Goal: Task Accomplishment & Management: Complete application form

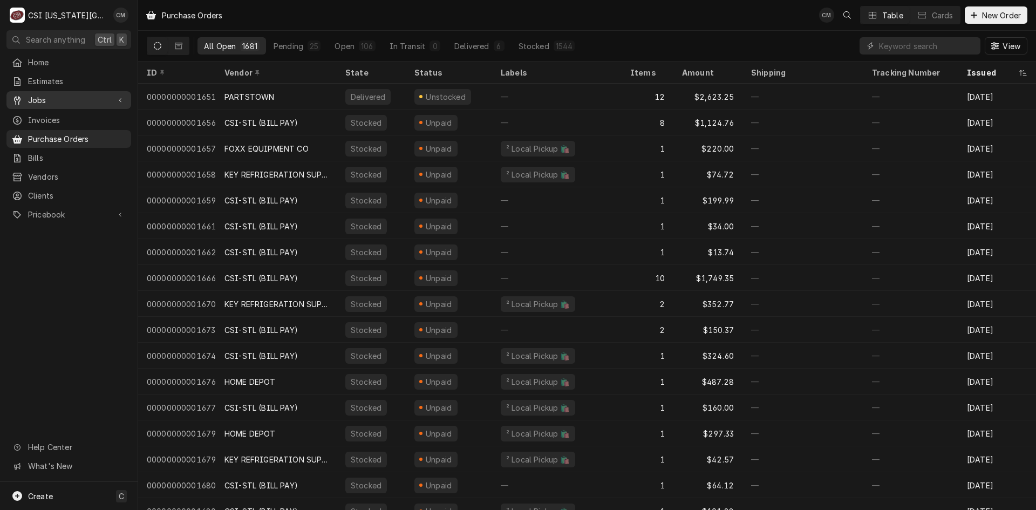
click at [60, 97] on span "Jobs" at bounding box center [68, 99] width 81 height 11
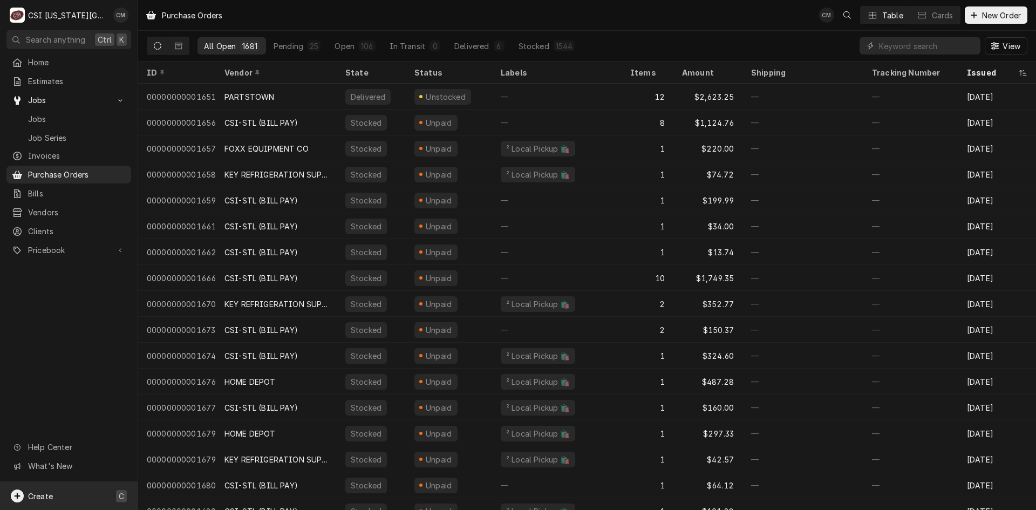
click at [51, 497] on span "Create" at bounding box center [40, 495] width 25 height 9
click at [212, 459] on div "Purchase Order" at bounding box center [202, 456] width 72 height 11
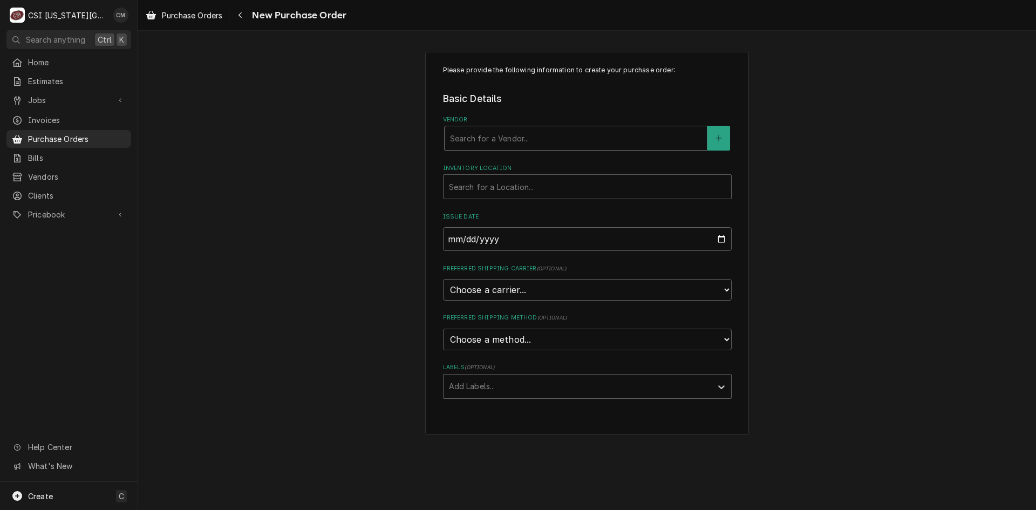
click at [514, 134] on div "Vendor" at bounding box center [575, 137] width 251 height 19
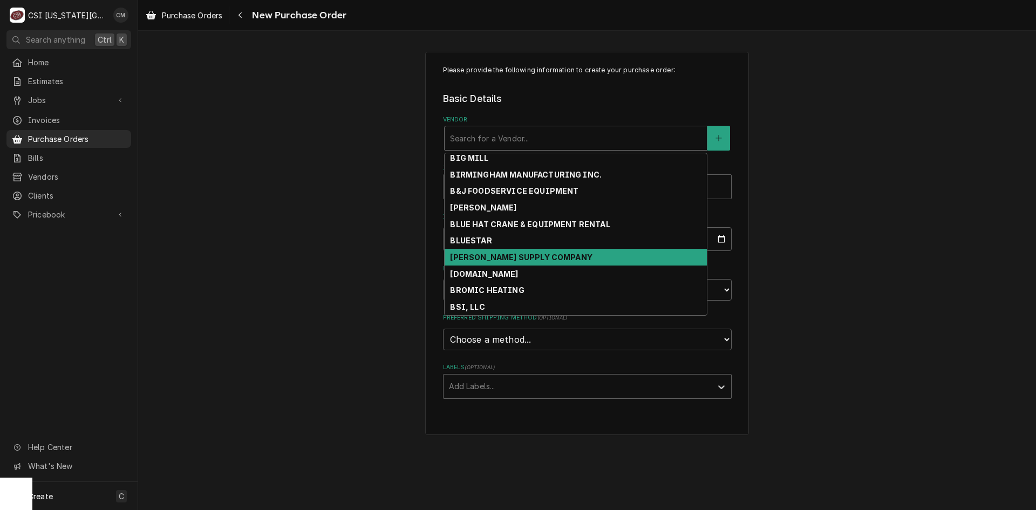
scroll to position [661, 0]
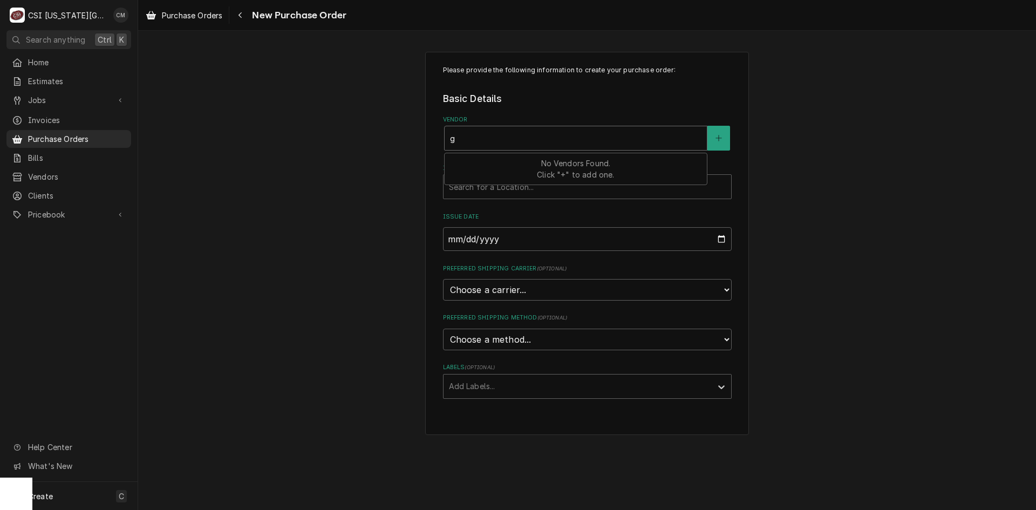
type input "g"
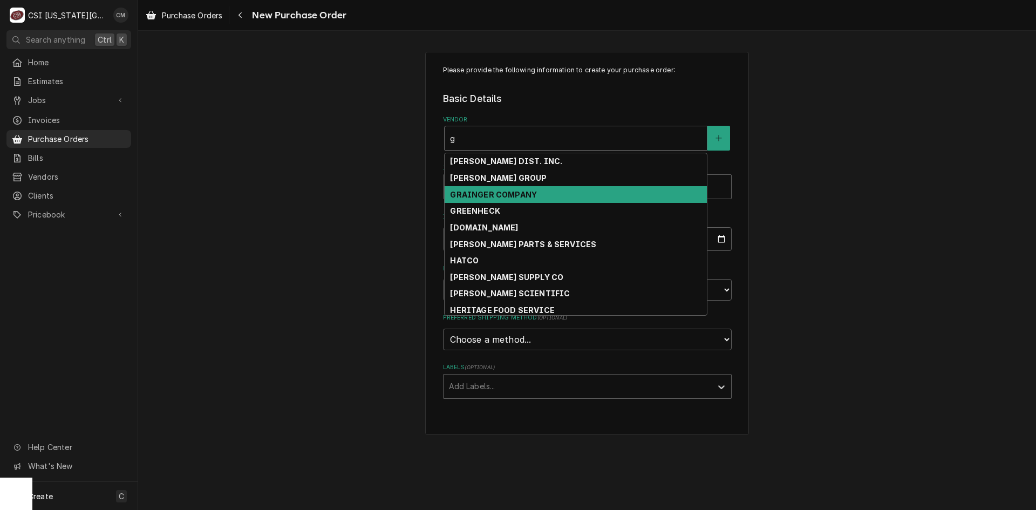
click at [504, 195] on strong "GRAINGER COMPANY" at bounding box center [493, 194] width 87 height 9
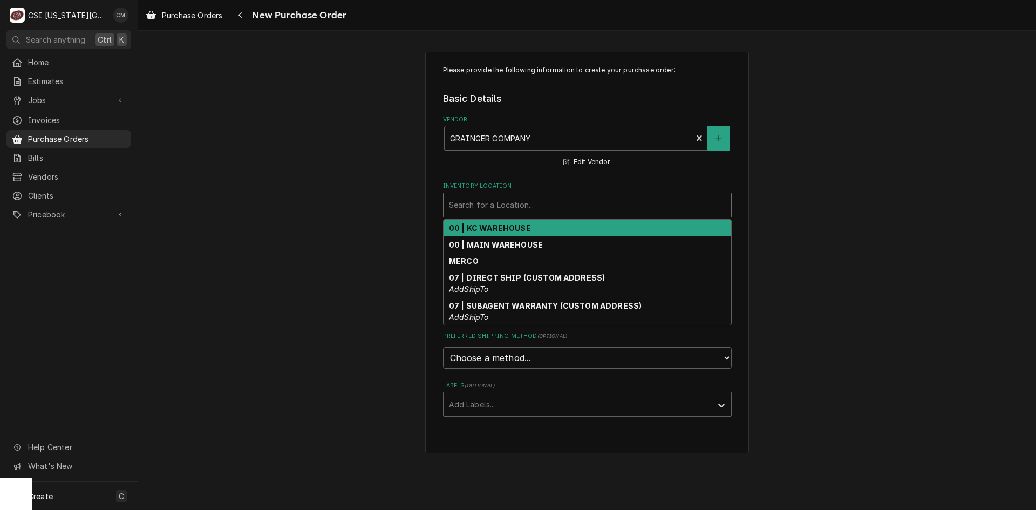
click at [506, 203] on div "Inventory Location" at bounding box center [587, 204] width 277 height 19
click at [511, 225] on strong "00 | KC WAREHOUSE" at bounding box center [490, 227] width 82 height 9
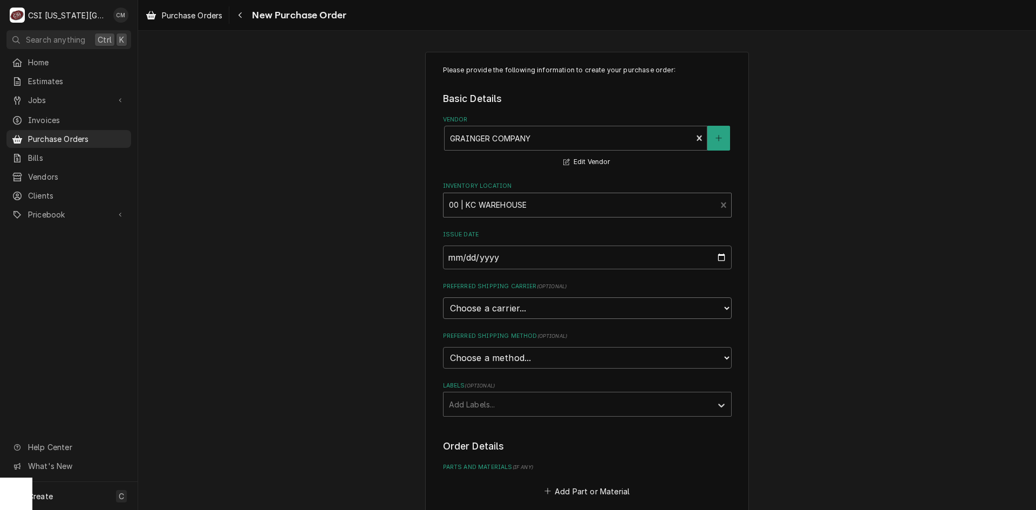
click at [535, 310] on select "Choose a carrier... U.S. Postal Service Stamps.com FedEx UPS DHL Express DHL EC…" at bounding box center [587, 308] width 289 height 22
click at [762, 254] on div "Please provide the following information to create your purchase order: Basic D…" at bounding box center [587, 408] width 898 height 733
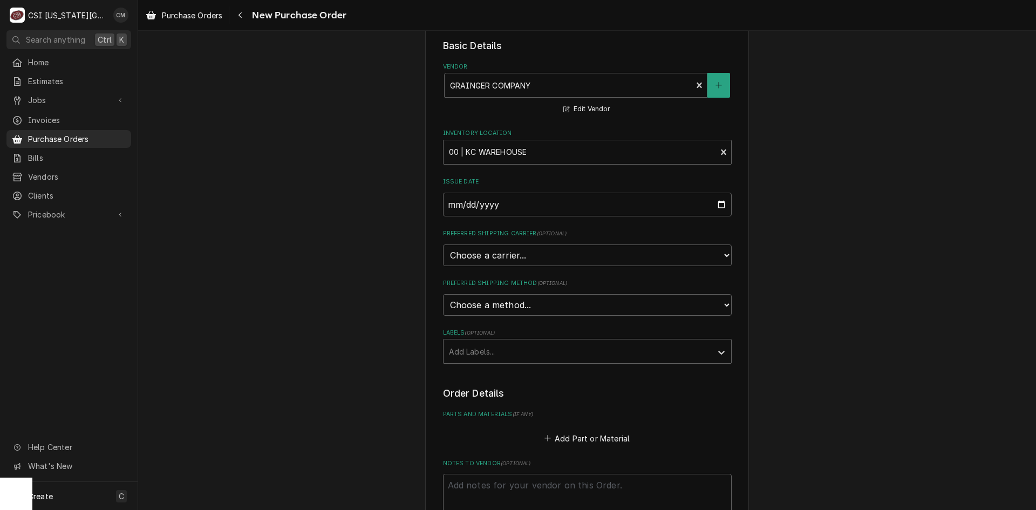
scroll to position [162, 0]
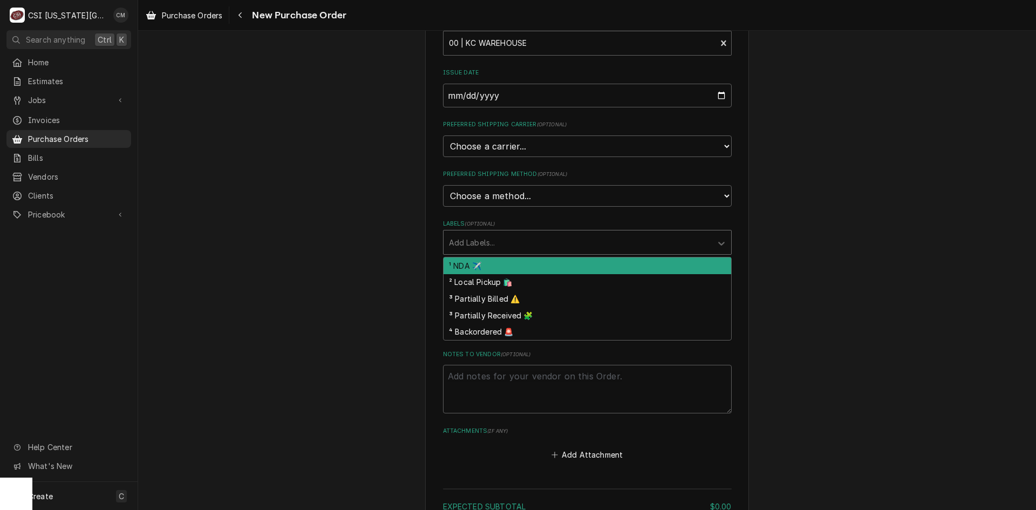
click at [639, 238] on div "Labels" at bounding box center [577, 241] width 257 height 19
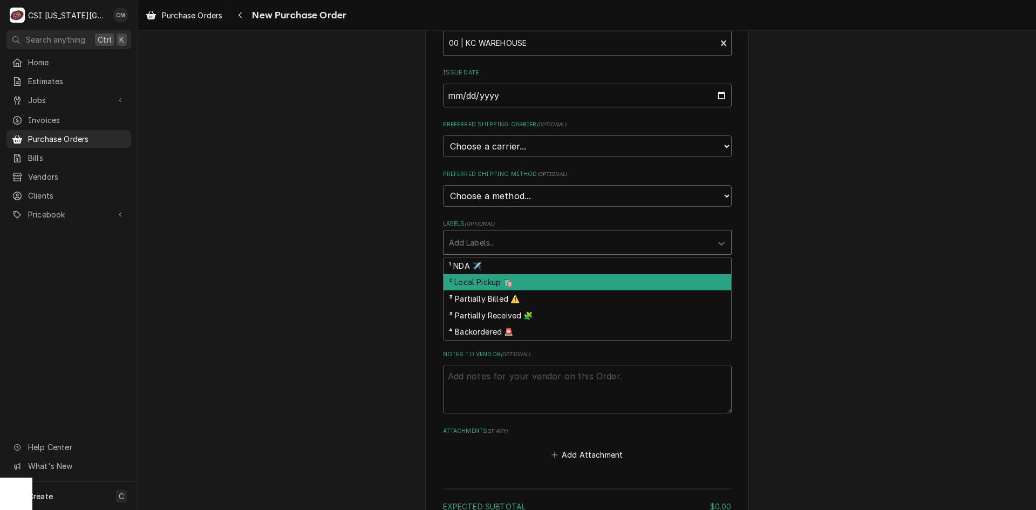
click at [598, 278] on div "² Local Pickup 🛍️" at bounding box center [587, 282] width 288 height 17
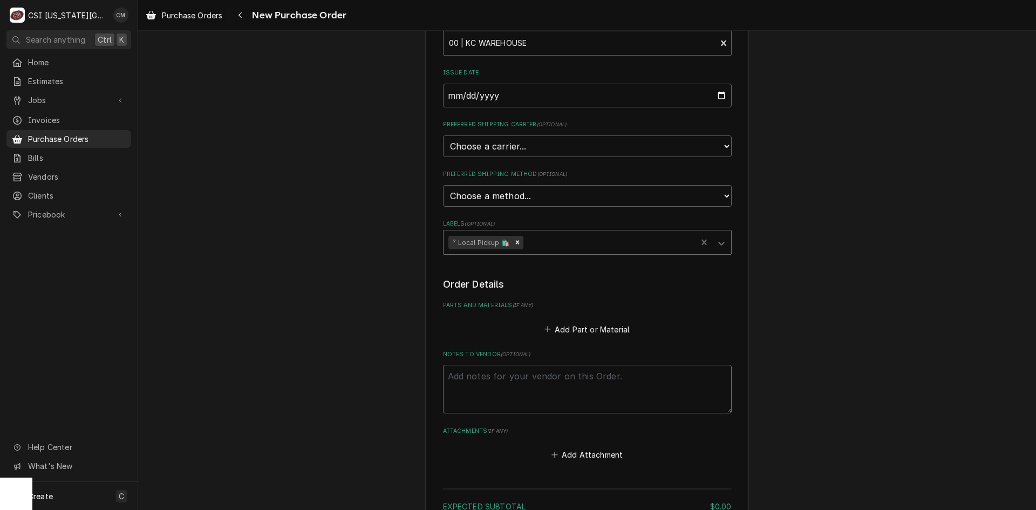
click at [578, 375] on textarea "Notes to Vendor ( optional )" at bounding box center [587, 389] width 289 height 49
type textarea "x"
type textarea "M"
type textarea "x"
type textarea "Ma"
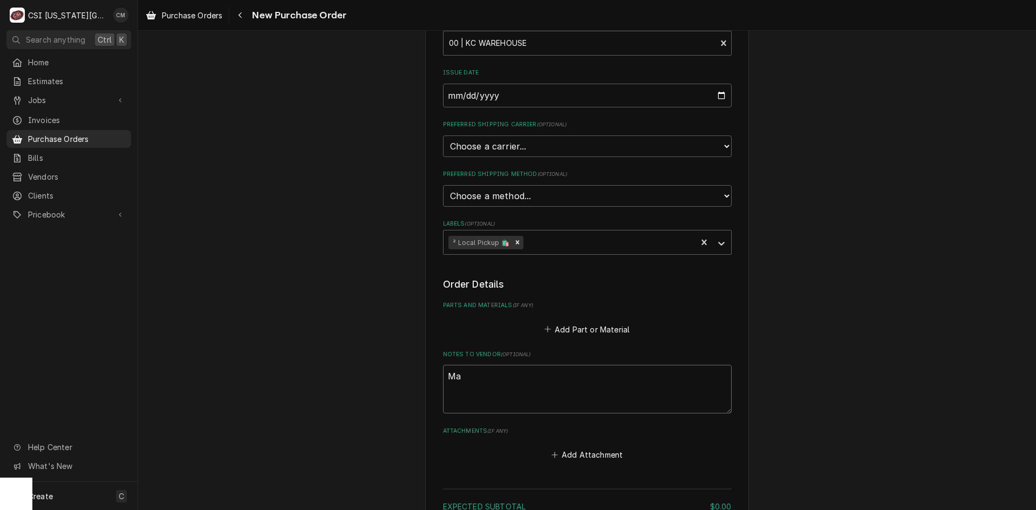
type textarea "x"
type textarea "Mas"
type textarea "x"
type textarea "Mast"
type textarea "x"
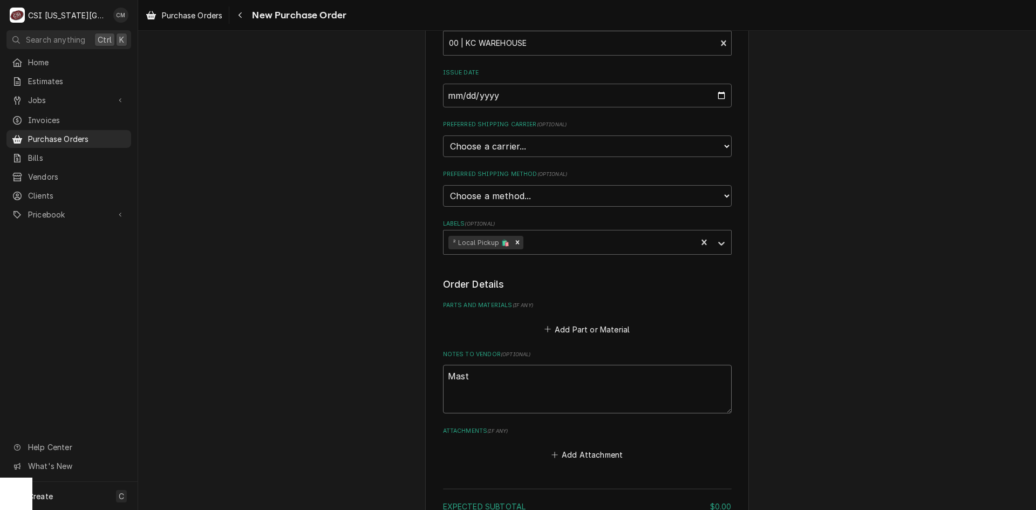
type textarea "Maste"
type textarea "x"
type textarea "Master"
type textarea "x"
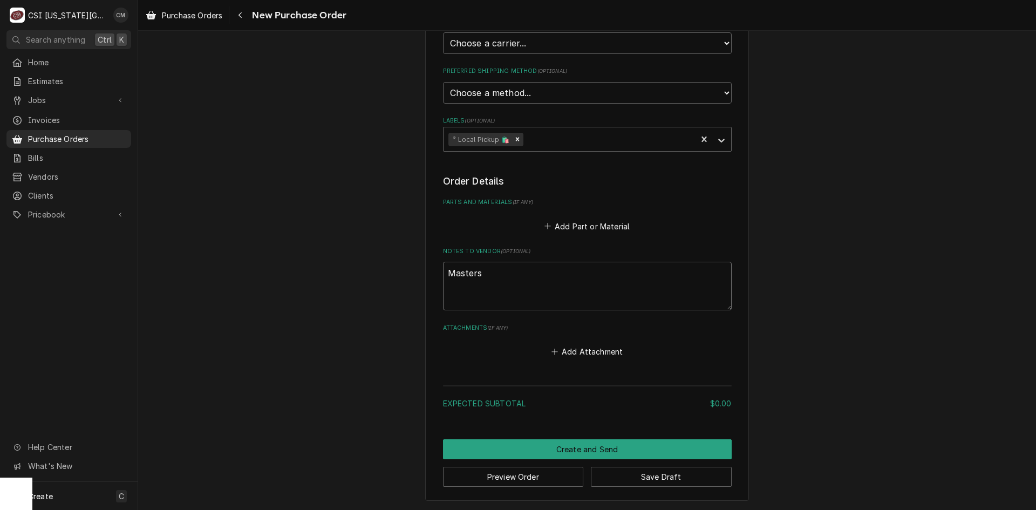
click at [623, 280] on textarea "Masters" at bounding box center [587, 286] width 289 height 49
type textarea "Masters"
click at [607, 224] on button "Add Part or Material" at bounding box center [586, 225] width 89 height 15
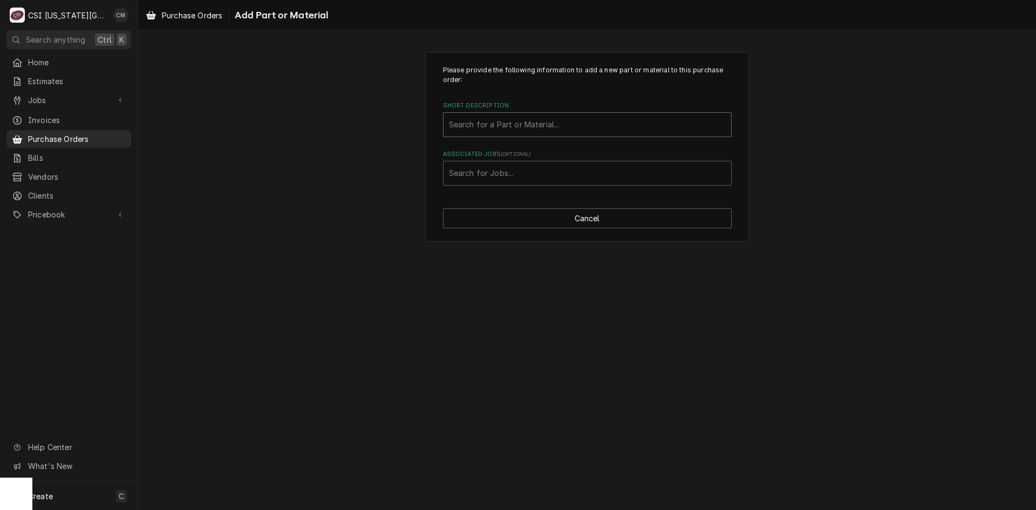
click at [681, 121] on div "Short Description" at bounding box center [587, 124] width 277 height 19
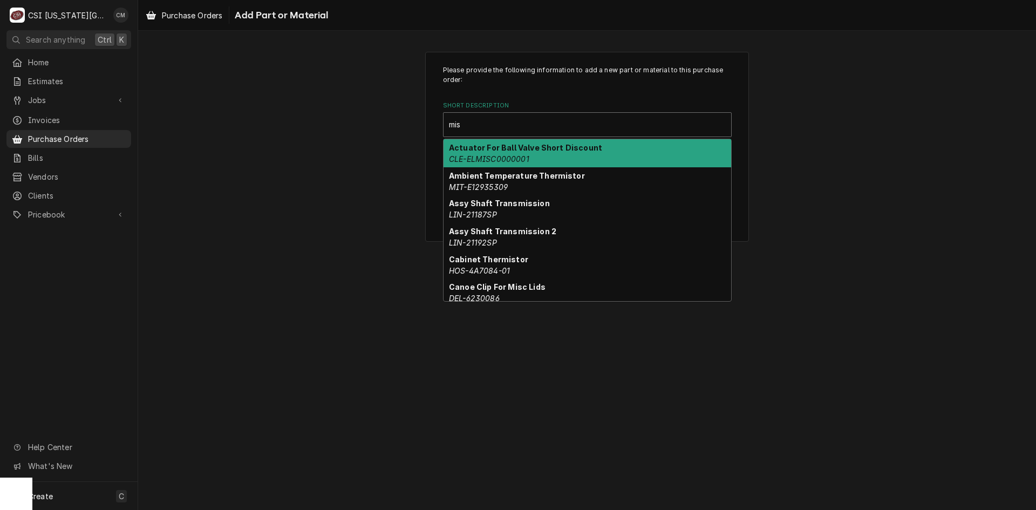
type input "misc"
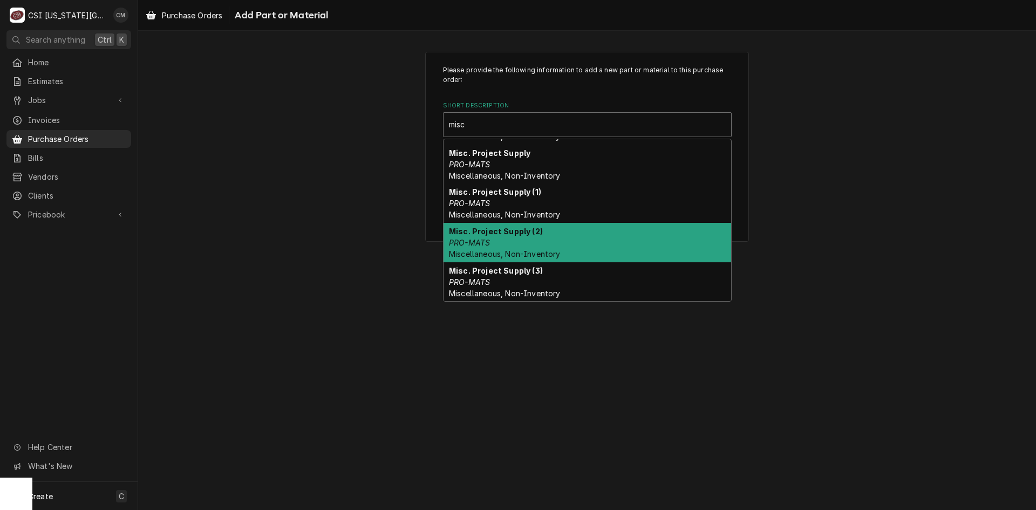
scroll to position [153, 0]
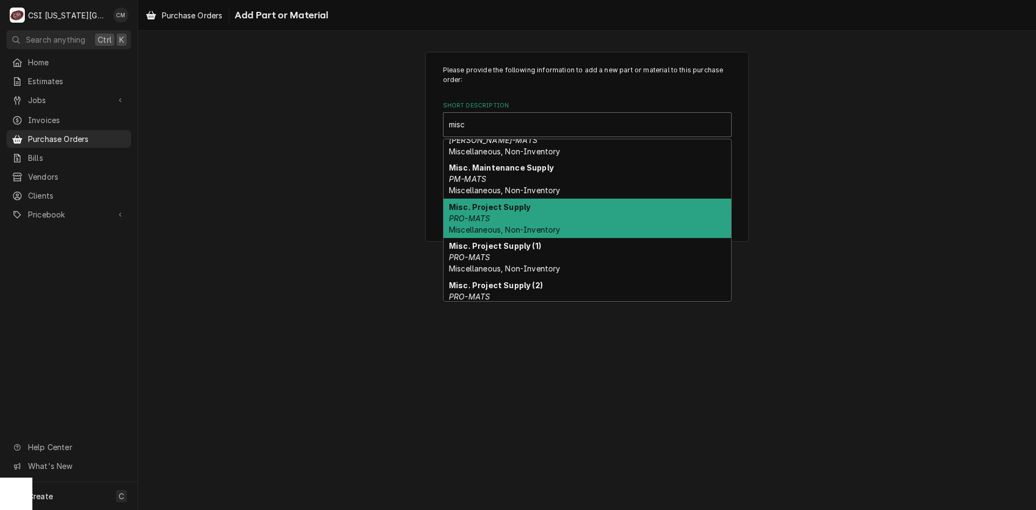
click at [571, 210] on div "Misc. Project Supply PRO-MATS Miscellaneous, Non-Inventory" at bounding box center [587, 218] width 288 height 39
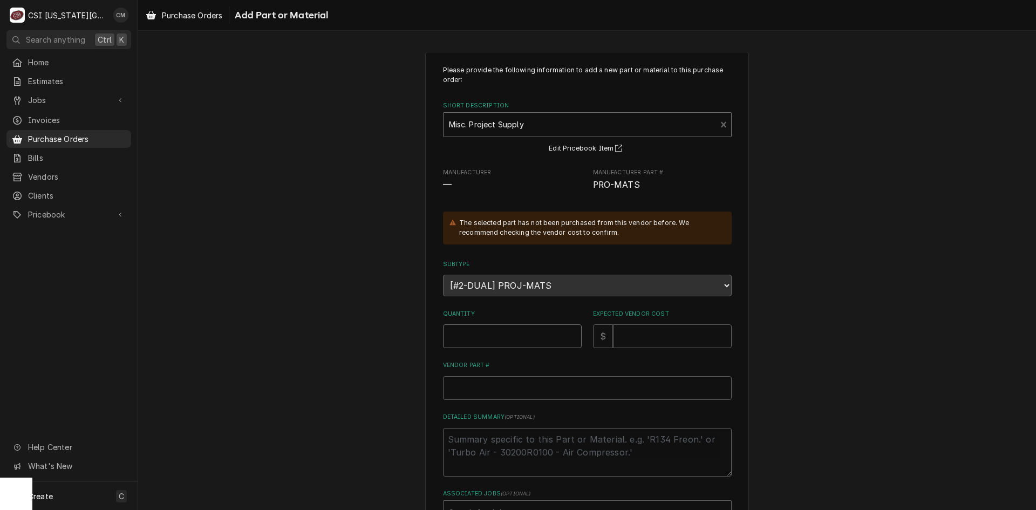
click at [523, 338] on input "Quantity" at bounding box center [512, 336] width 139 height 24
type textarea "x"
type input "1"
click at [603, 392] on input "Vendor Part #" at bounding box center [587, 388] width 289 height 24
drag, startPoint x: 545, startPoint y: 287, endPoint x: 830, endPoint y: 240, distance: 288.7
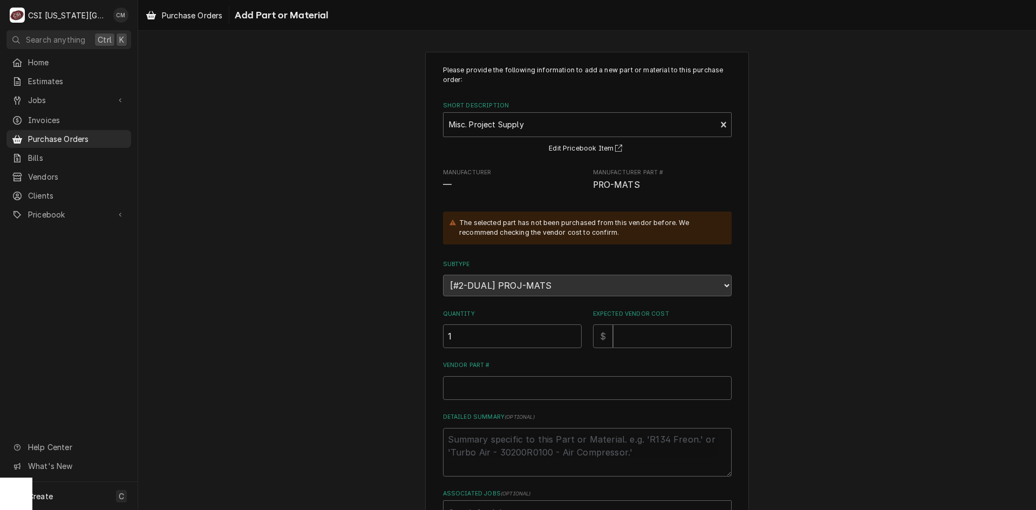
click at [832, 240] on div "Please provide the following information to add a new part or material to this …" at bounding box center [587, 316] width 898 height 549
drag, startPoint x: 632, startPoint y: 186, endPoint x: 587, endPoint y: 182, distance: 44.4
click at [587, 182] on div "Manufacturer — Manufacturer Part # PRO-MATS" at bounding box center [587, 179] width 289 height 23
copy span "PRO-MATS"
click at [478, 385] on input "Vendor Part #" at bounding box center [587, 388] width 289 height 24
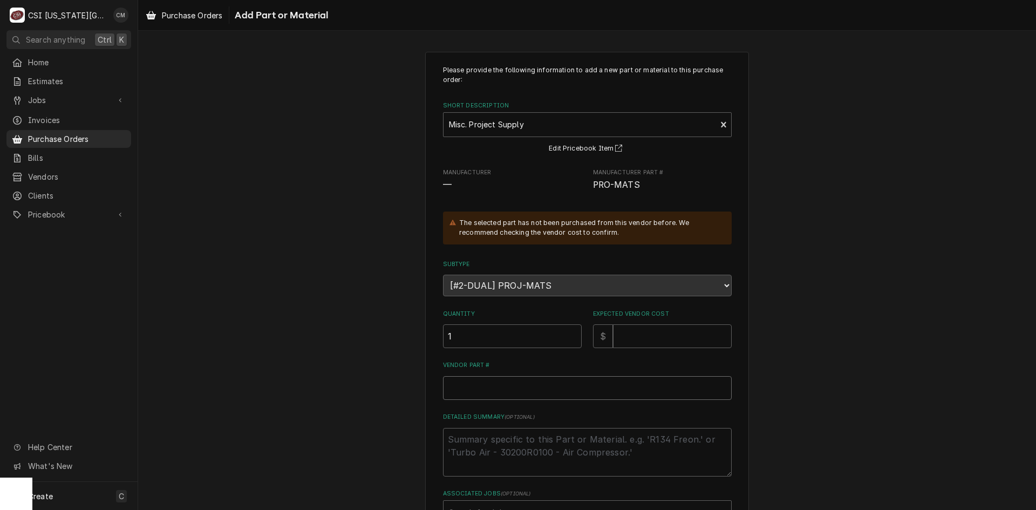
paste input "PRO-MATS"
type textarea "x"
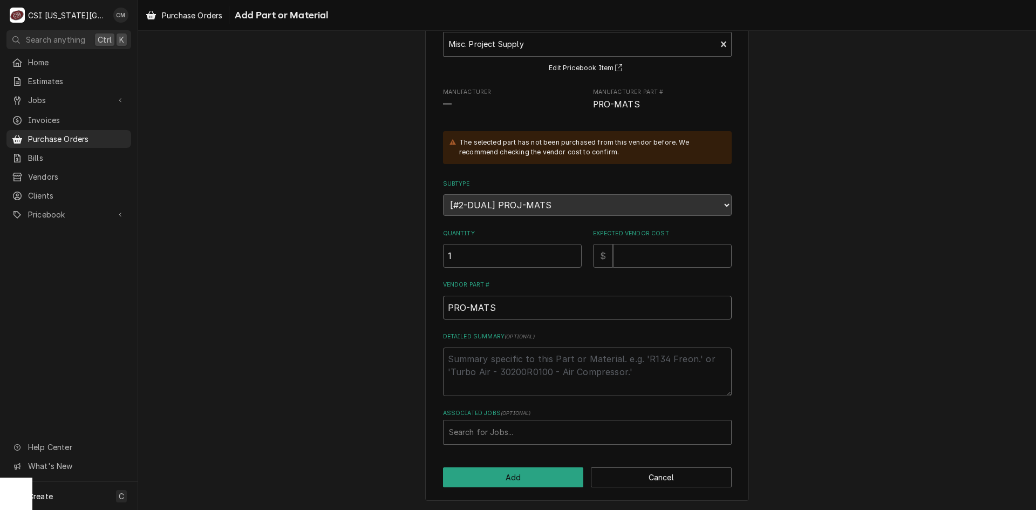
scroll to position [81, 0]
type input "PRO-MATS"
click at [550, 371] on textarea "Detailed Summary ( optional )" at bounding box center [587, 371] width 289 height 49
click at [551, 433] on div "Associated Jobs" at bounding box center [587, 431] width 277 height 19
type input "45811"
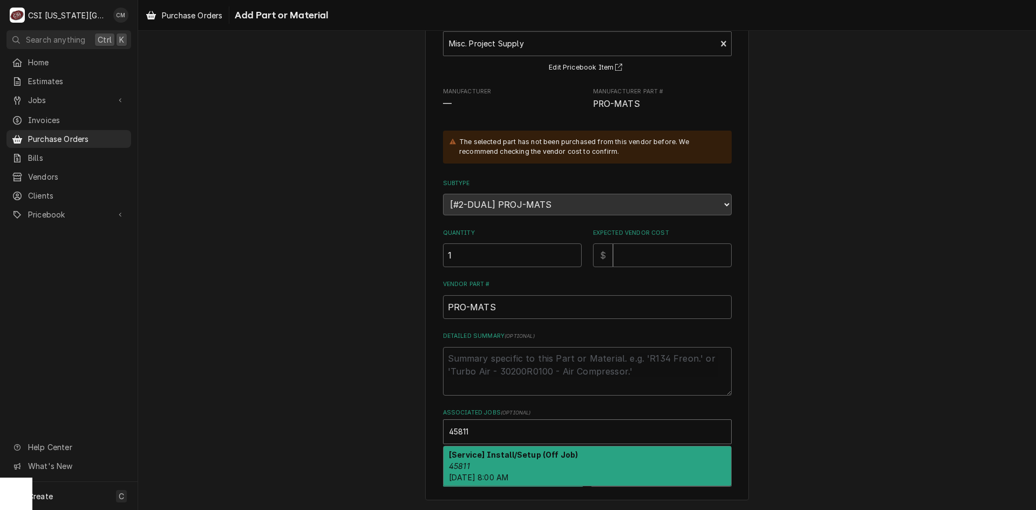
click at [546, 464] on div "[Service] Install/Setup (Off Job) 45811 Mon, Oct 6th, 2025 - 8:00 AM" at bounding box center [587, 465] width 288 height 39
type textarea "x"
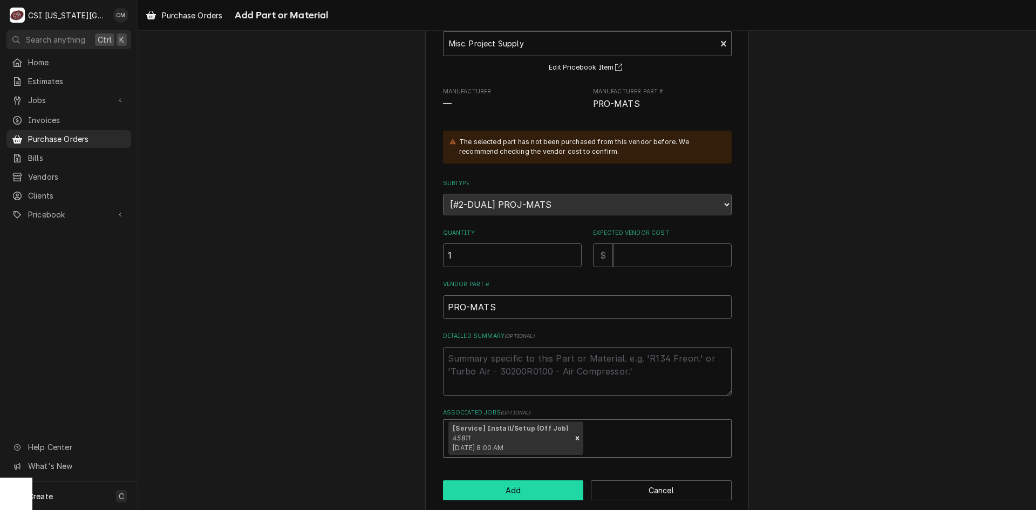
click at [535, 487] on button "Add" at bounding box center [513, 490] width 141 height 20
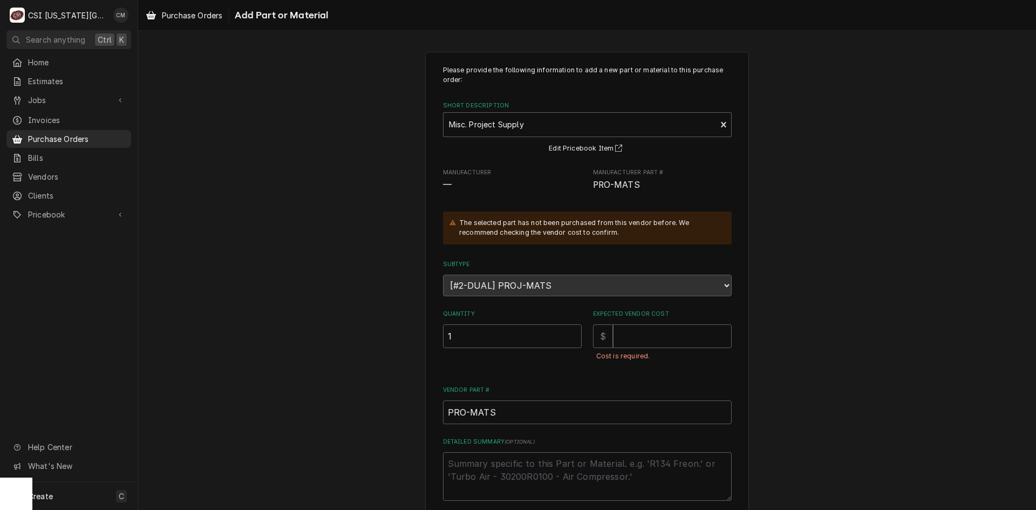
scroll to position [119, 0]
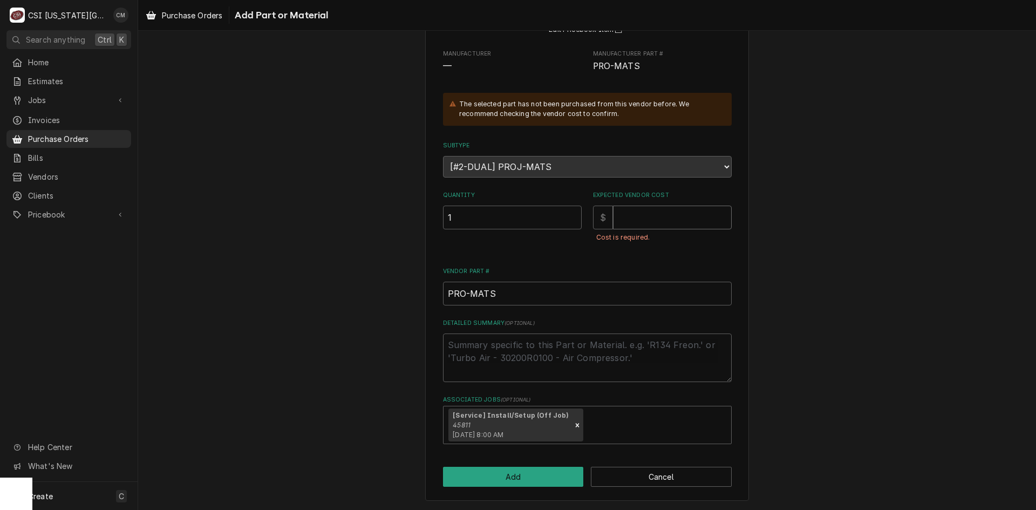
click at [661, 218] on input "Expected Vendor Cost" at bounding box center [672, 218] width 119 height 24
type textarea "x"
type input "0"
click at [505, 477] on button "Add" at bounding box center [513, 477] width 141 height 20
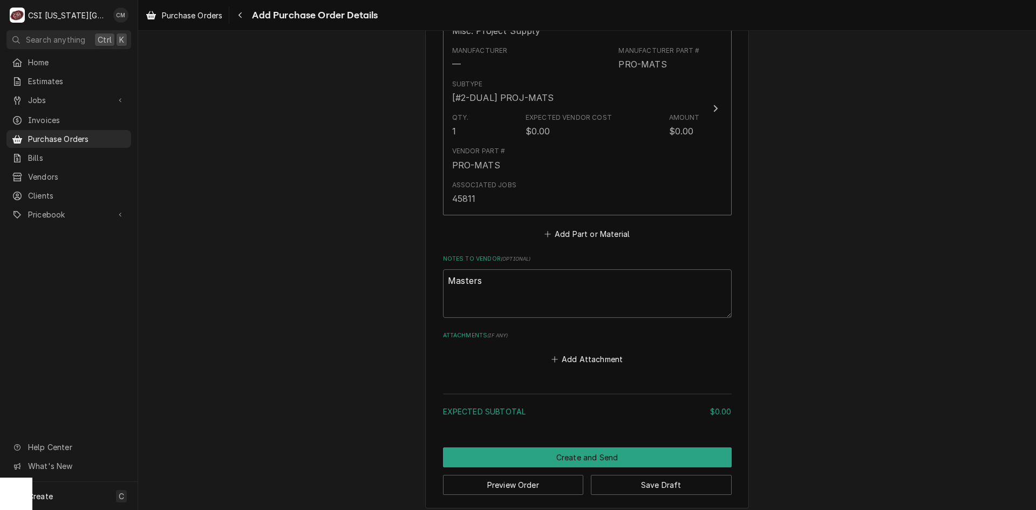
scroll to position [484, 0]
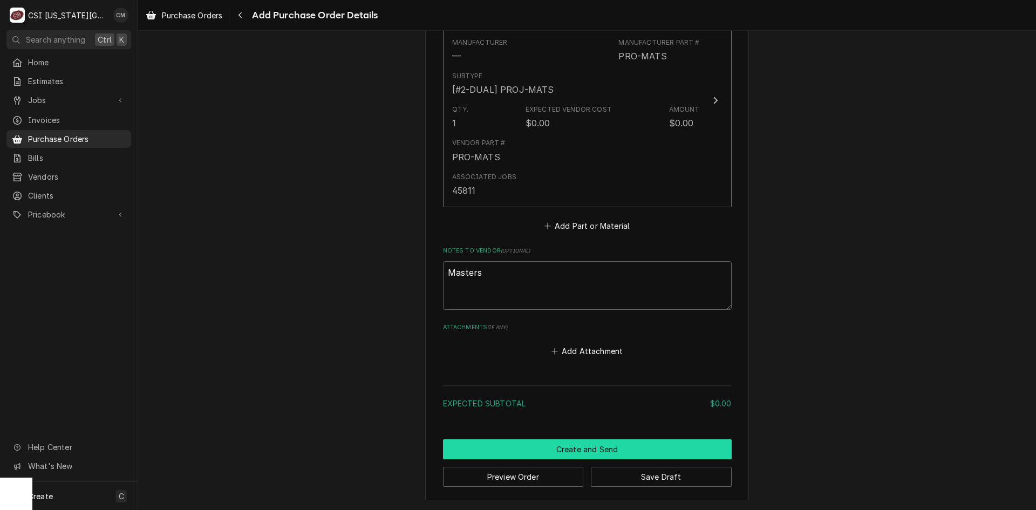
click at [593, 455] on button "Create and Send" at bounding box center [587, 449] width 289 height 20
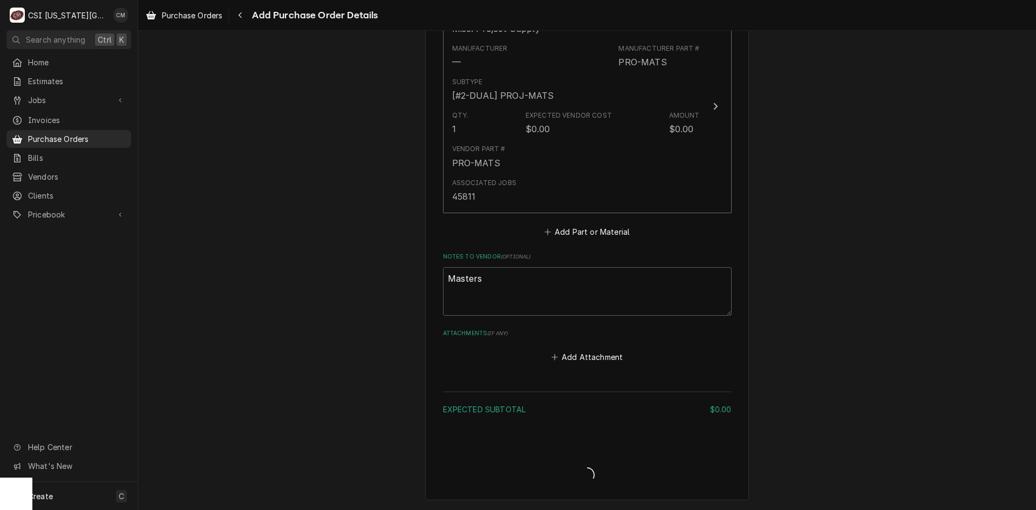
type textarea "x"
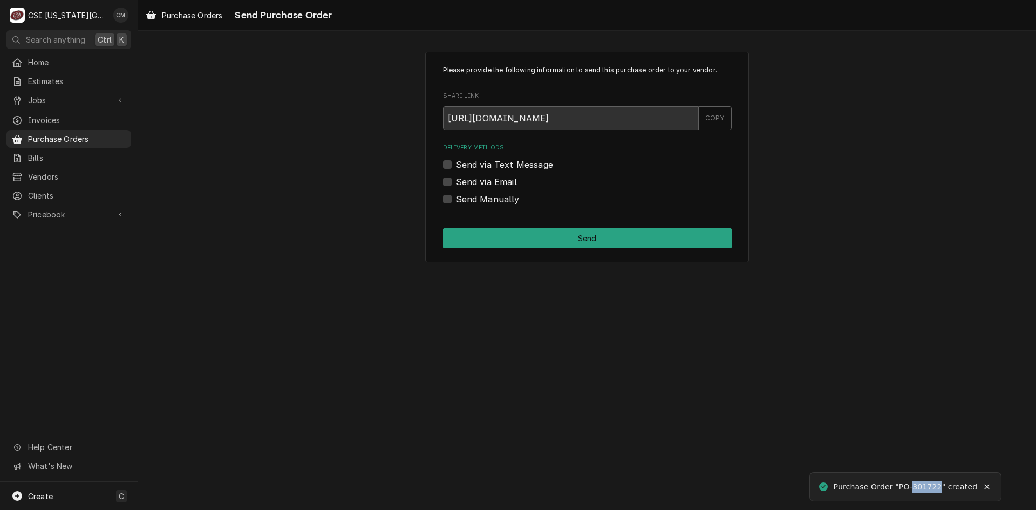
drag, startPoint x: 912, startPoint y: 487, endPoint x: 939, endPoint y: 485, distance: 27.6
click at [939, 485] on div "Purchase Order "PO-301722" created" at bounding box center [905, 486] width 145 height 11
copy div "301722"
click at [456, 201] on label "Send Manually" at bounding box center [488, 199] width 64 height 13
click at [456, 201] on input "Send Manually" at bounding box center [600, 205] width 289 height 24
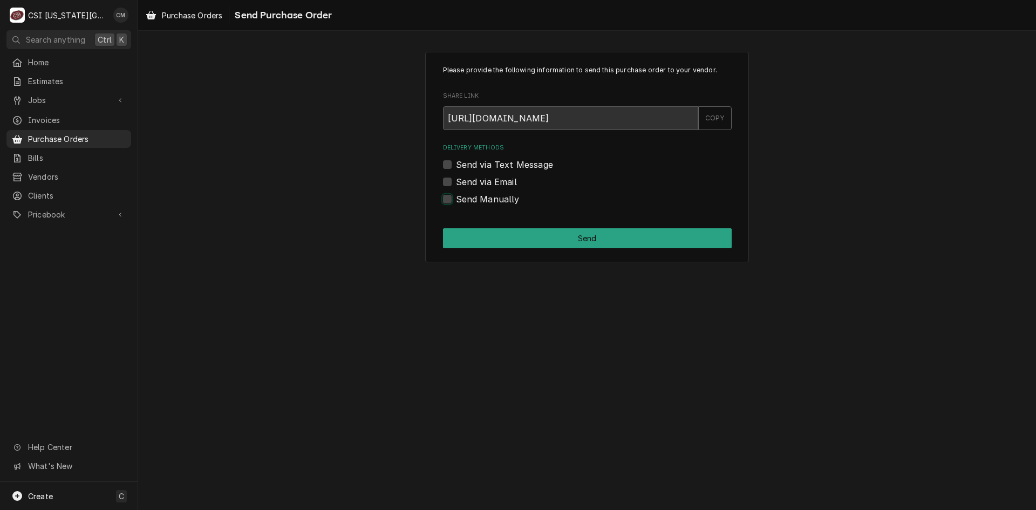
checkbox input "true"
click at [590, 244] on button "Send" at bounding box center [587, 238] width 289 height 20
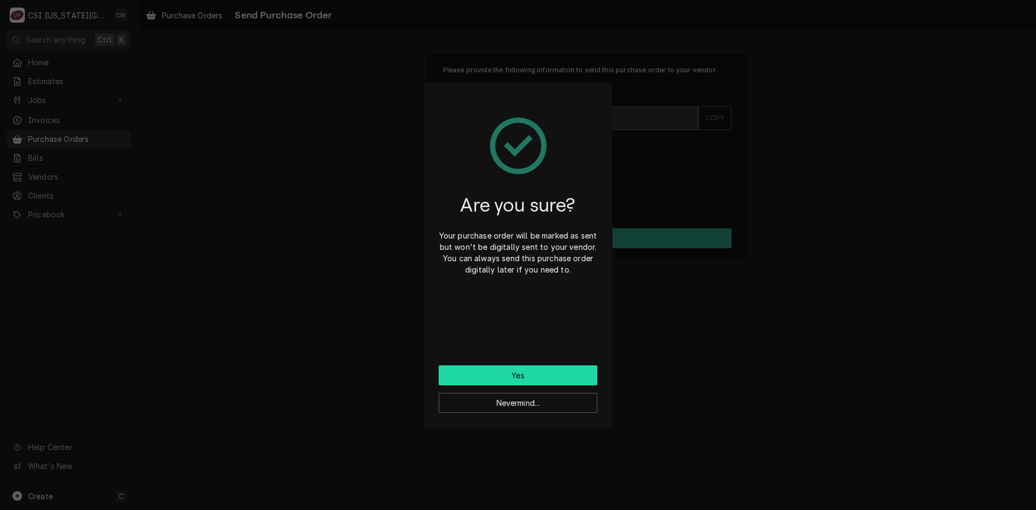
click at [552, 373] on button "Yes" at bounding box center [518, 375] width 159 height 20
